Goal: Task Accomplishment & Management: Use online tool/utility

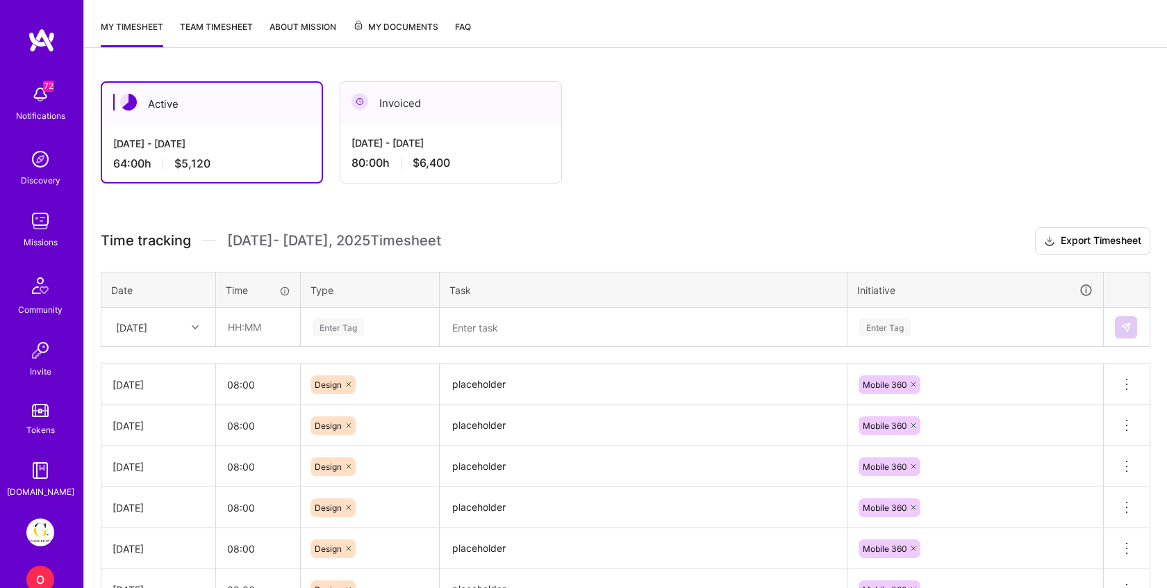
scroll to position [175, 0]
click at [235, 331] on input "text" at bounding box center [258, 326] width 83 height 37
type input "08:00"
click at [355, 342] on div "Enter Tag" at bounding box center [369, 326] width 137 height 36
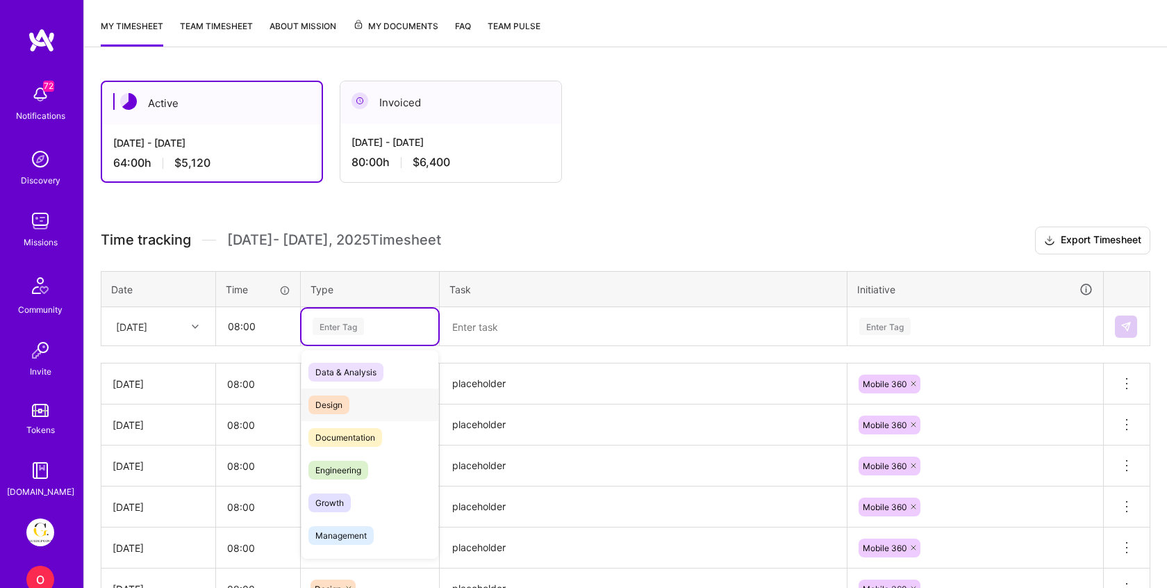
click at [350, 407] on div "Design" at bounding box center [369, 404] width 137 height 33
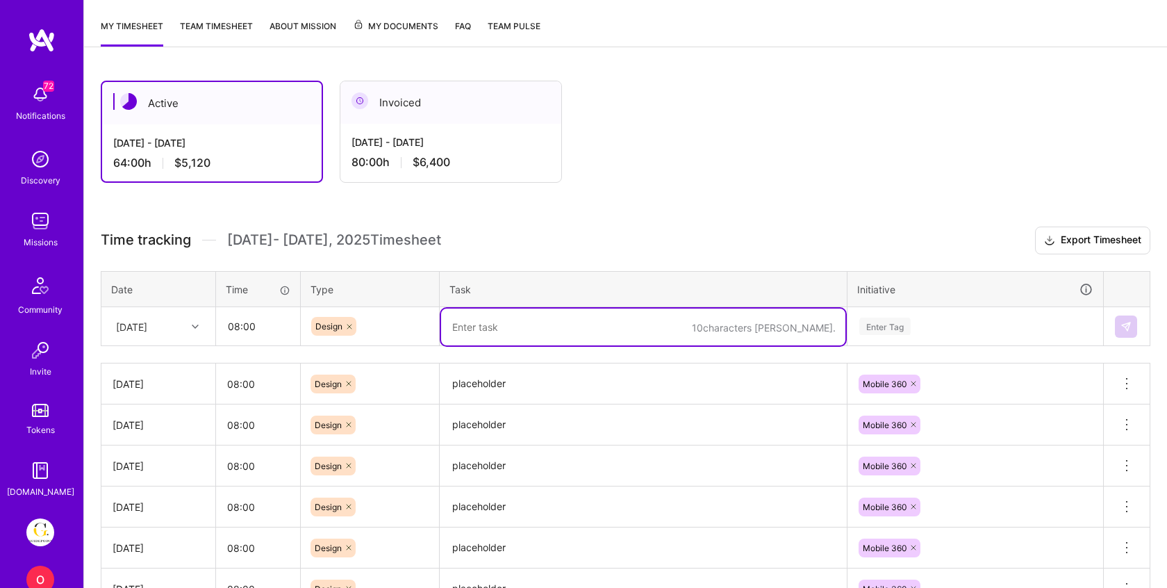
click at [506, 330] on textarea at bounding box center [643, 326] width 404 height 37
type textarea "placeholder"
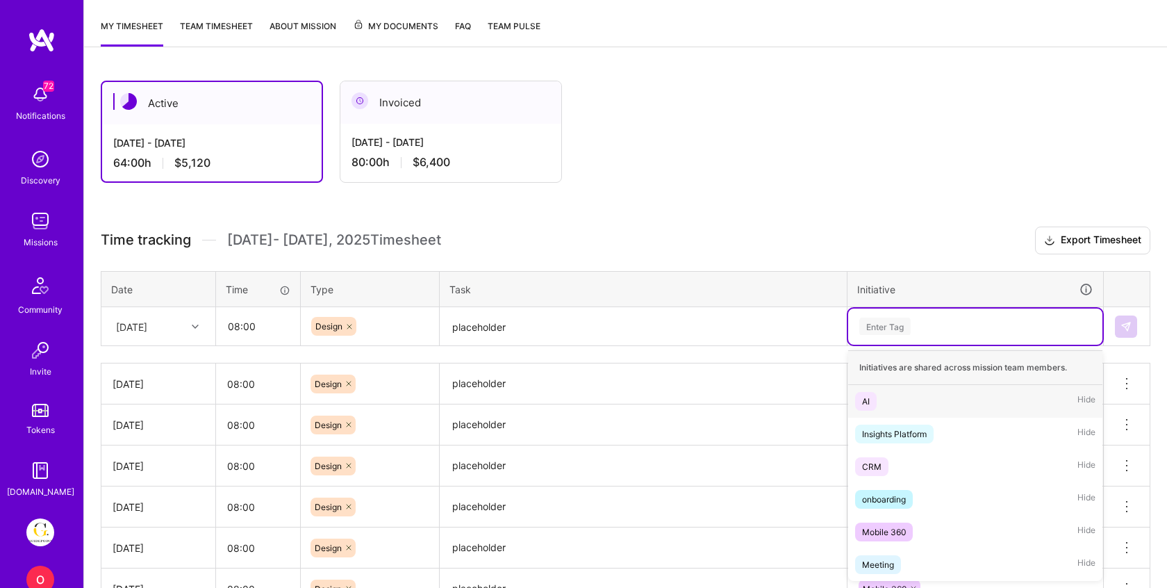
click at [920, 320] on div "Enter Tag" at bounding box center [975, 325] width 235 height 17
click at [902, 536] on div "Mobile 360" at bounding box center [884, 531] width 44 height 15
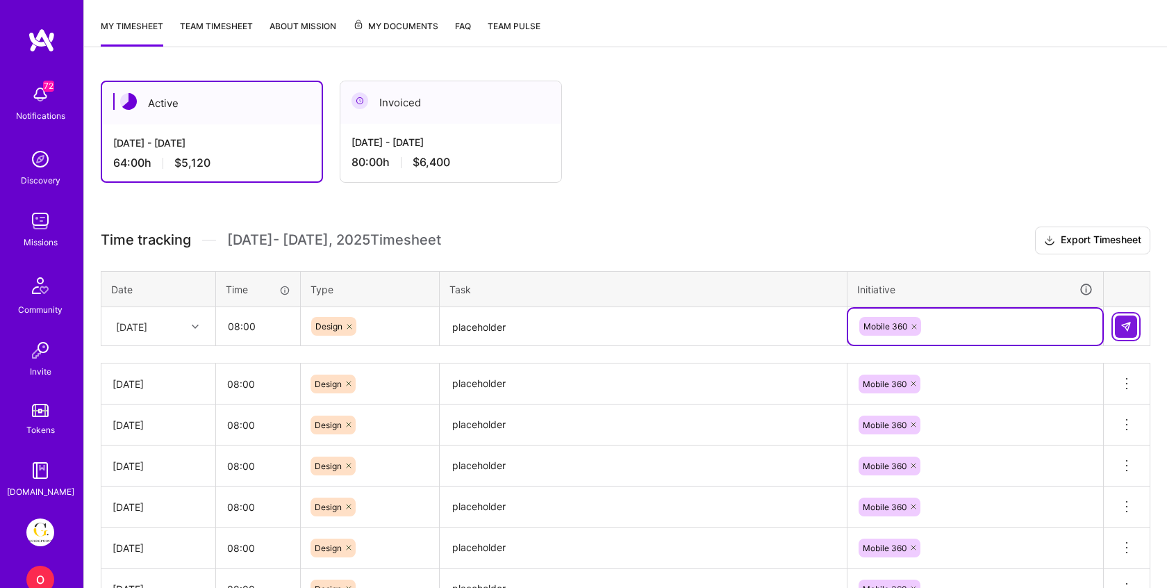
click at [1127, 326] on img at bounding box center [1125, 326] width 11 height 11
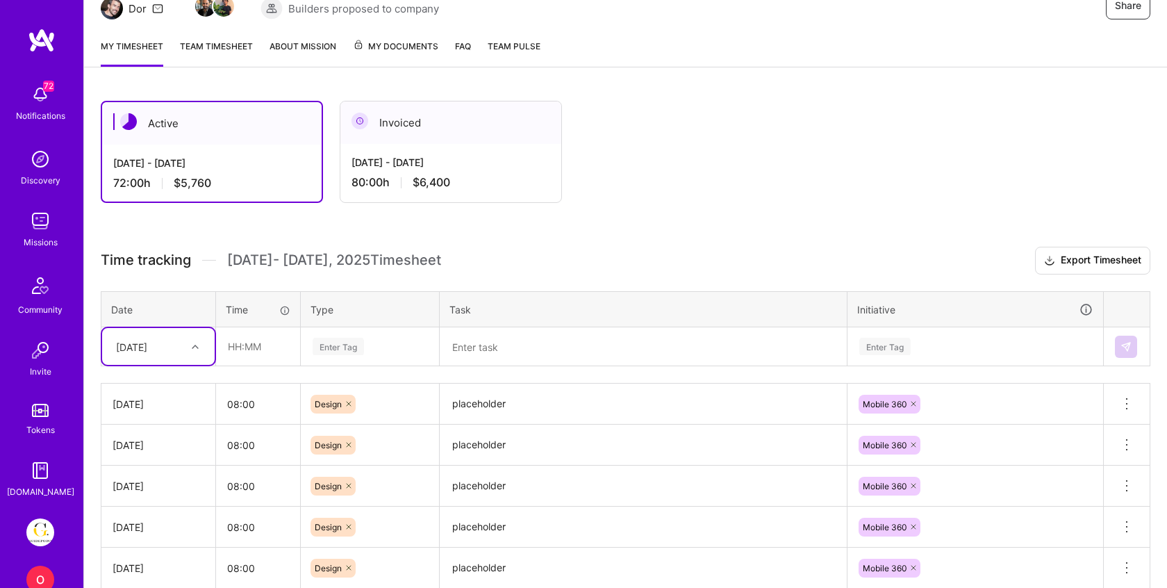
scroll to position [0, 0]
